Goal: Task Accomplishment & Management: Use online tool/utility

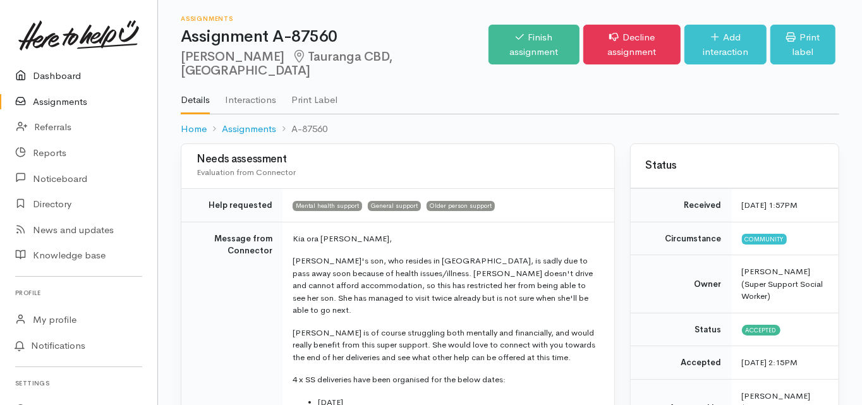
click at [60, 78] on link "Dashboard" at bounding box center [78, 76] width 157 height 26
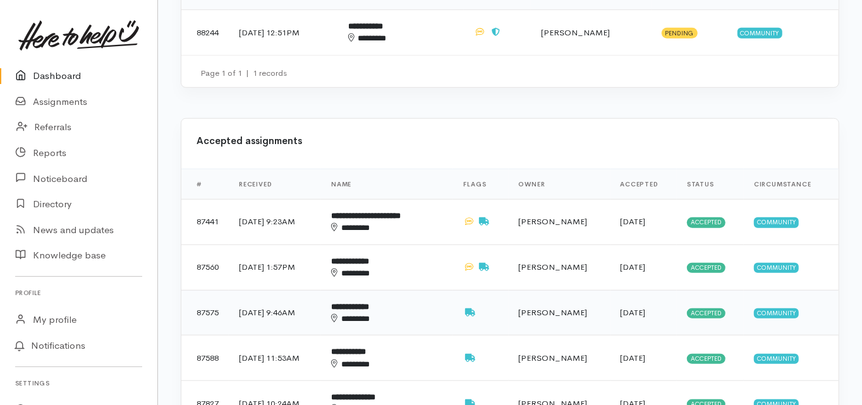
scroll to position [556, 0]
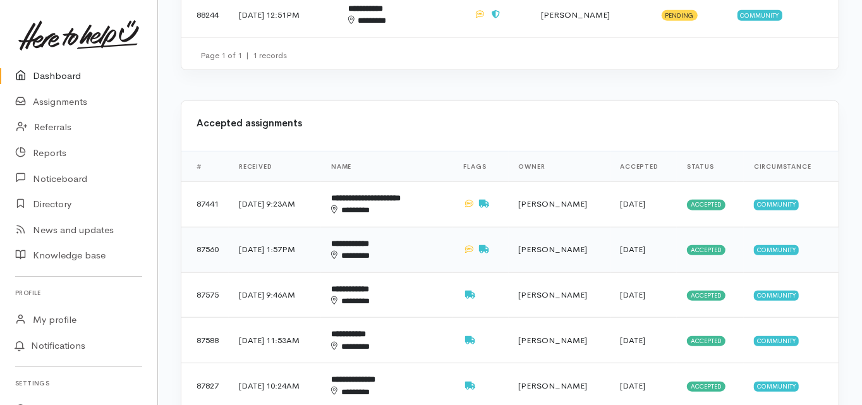
click at [369, 239] on b "**********" at bounding box center [350, 243] width 38 height 8
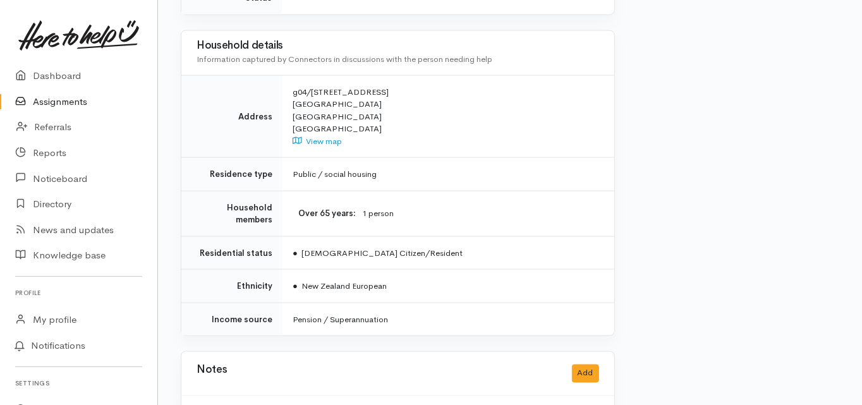
scroll to position [1156, 0]
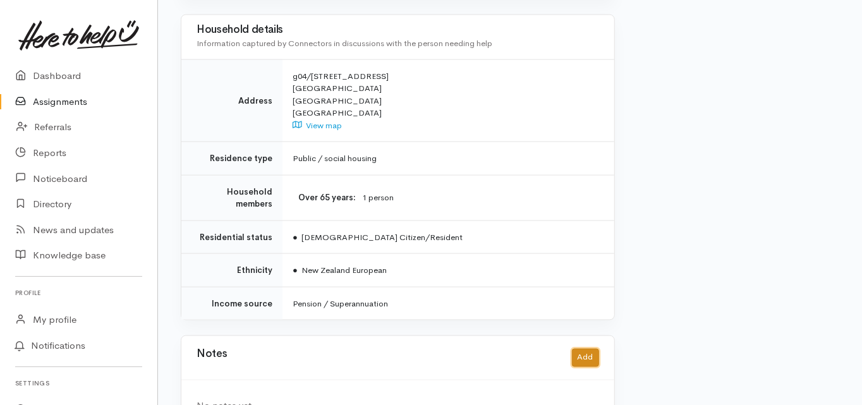
click at [585, 349] on button "Add" at bounding box center [585, 358] width 27 height 18
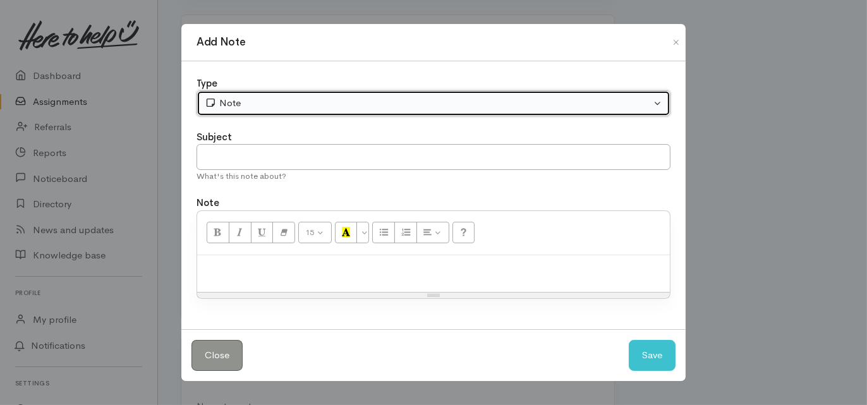
click at [231, 102] on div "Note" at bounding box center [428, 103] width 446 height 15
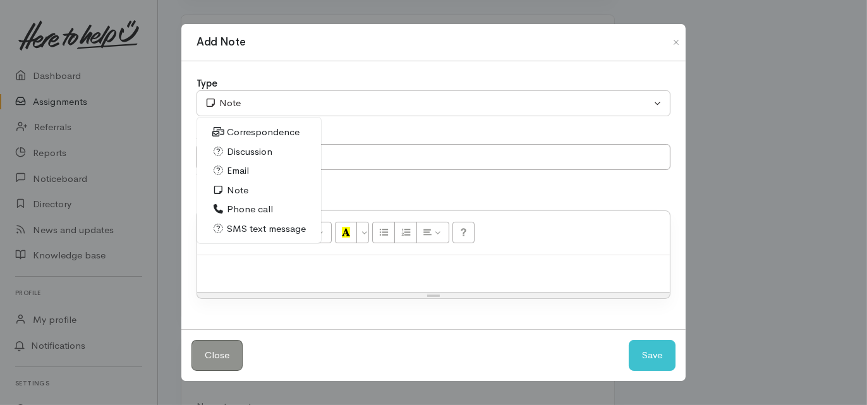
click at [249, 210] on span "Phone call" at bounding box center [250, 209] width 46 height 15
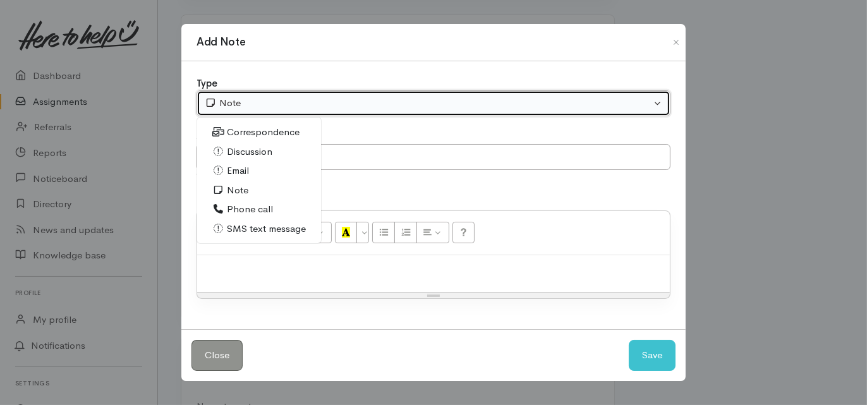
select select "3"
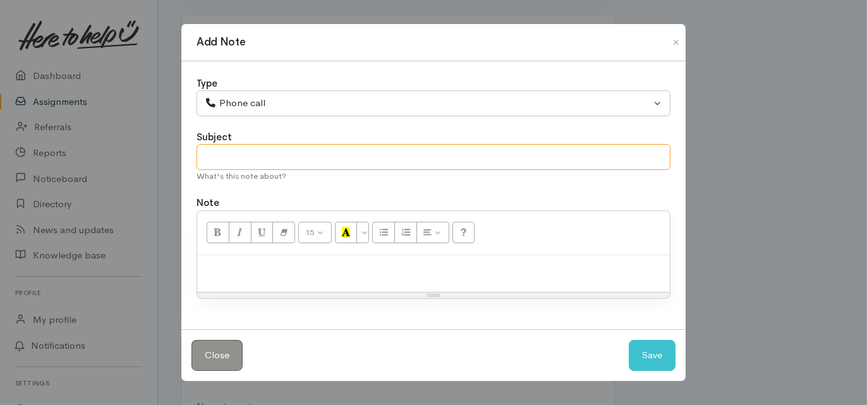
click at [209, 152] on input "text" at bounding box center [433, 157] width 474 height 26
click at [205, 158] on input "text" at bounding box center [433, 157] width 474 height 26
click at [257, 284] on div at bounding box center [433, 273] width 472 height 37
click at [678, 40] on button "Close" at bounding box center [676, 42] width 20 height 15
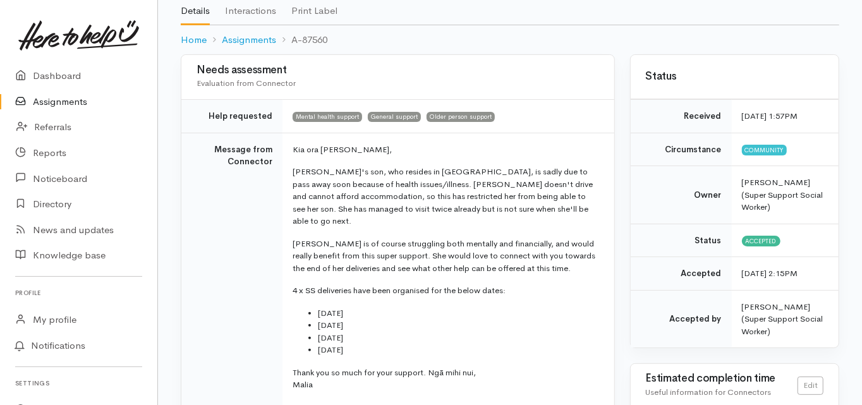
scroll to position [0, 0]
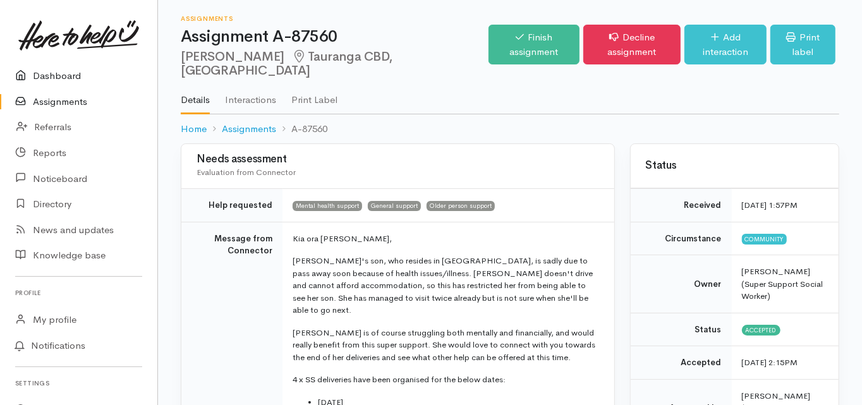
click at [51, 75] on link "Dashboard" at bounding box center [78, 76] width 157 height 26
